Goal: Task Accomplishment & Management: Manage account settings

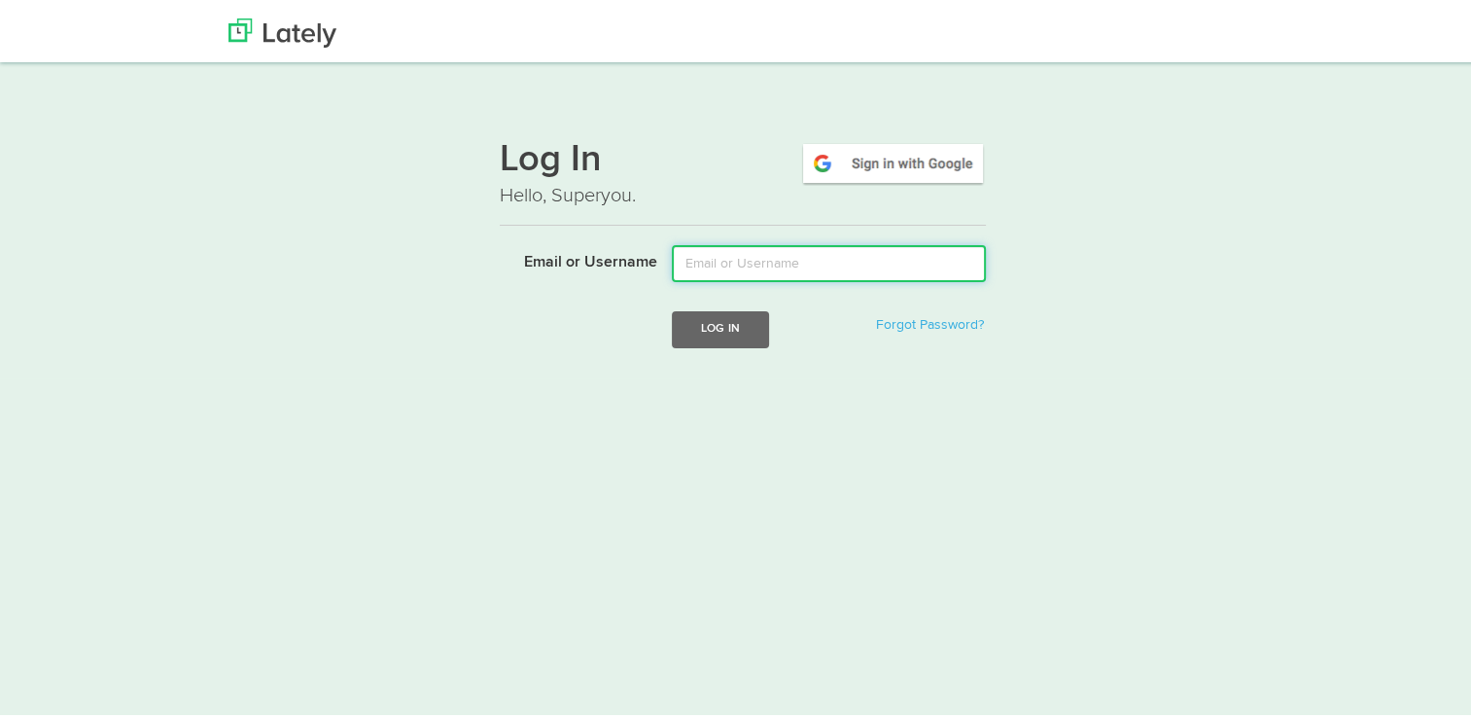
drag, startPoint x: 0, startPoint y: 0, endPoint x: 735, endPoint y: 254, distance: 777.8
click at [735, 254] on input "Email or Username" at bounding box center [829, 259] width 314 height 37
type input "[PERSON_NAME][EMAIL_ADDRESS][PERSON_NAME][DOMAIN_NAME]"
click at [894, 261] on input "Email or Username" at bounding box center [829, 259] width 314 height 37
type input "jovon.jacob@gmail.com"
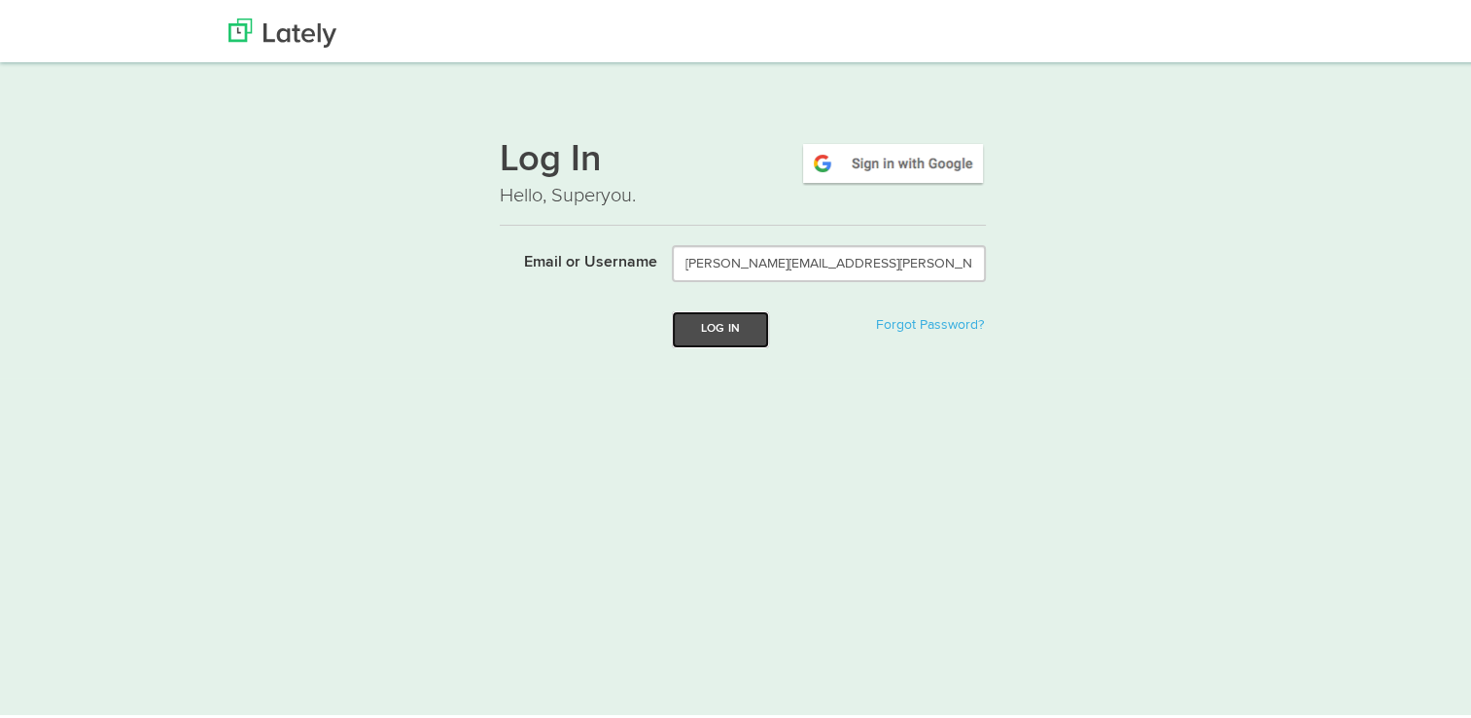
click at [726, 320] on button "Log In" at bounding box center [720, 325] width 97 height 36
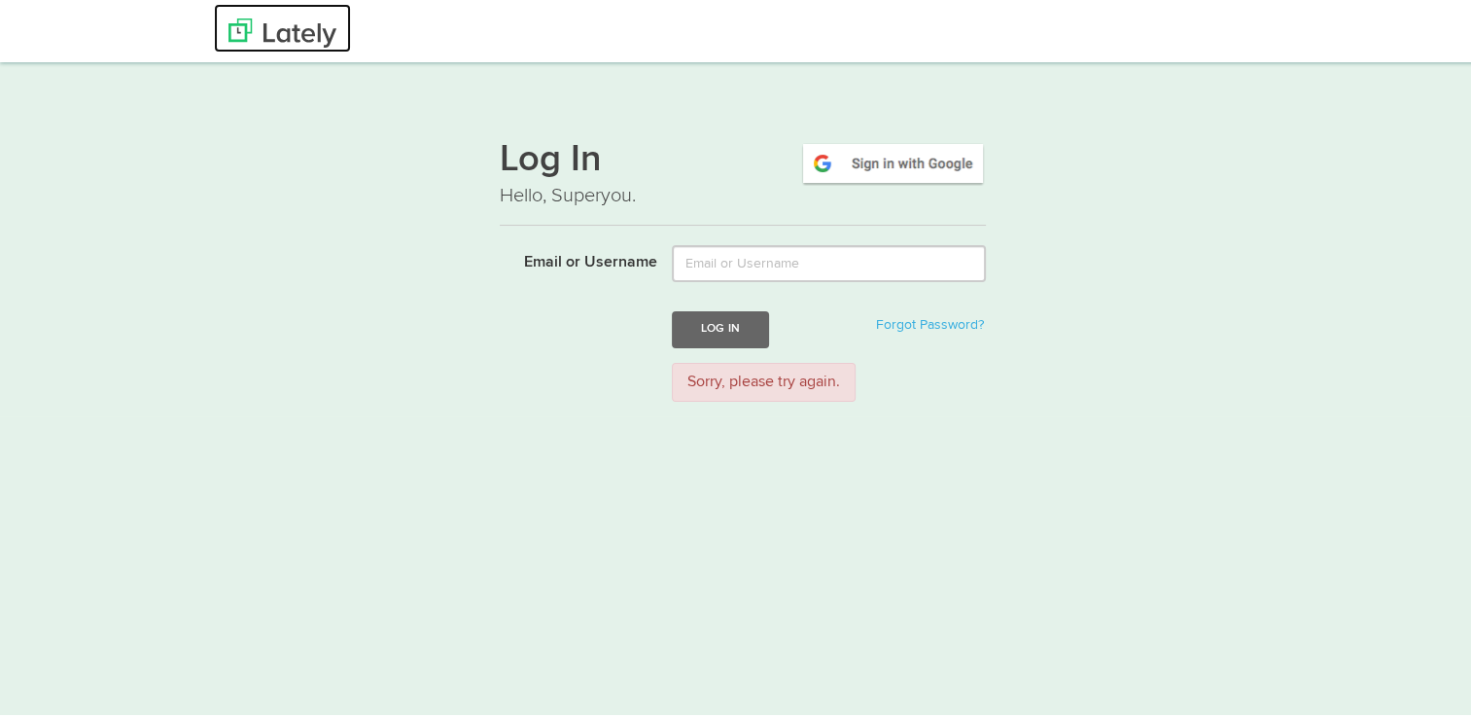
click at [267, 28] on img at bounding box center [283, 29] width 108 height 29
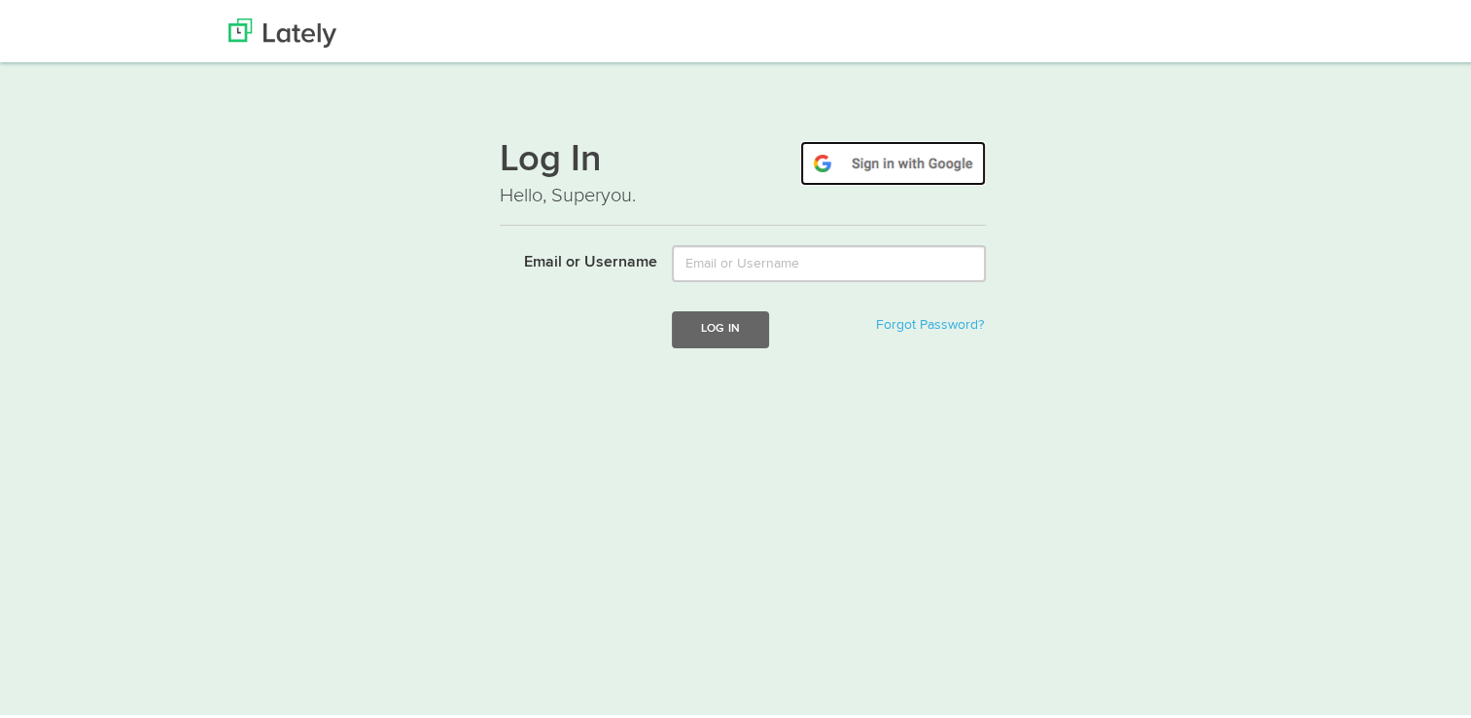
click at [914, 150] on img at bounding box center [893, 159] width 186 height 45
